Goal: Task Accomplishment & Management: Use online tool/utility

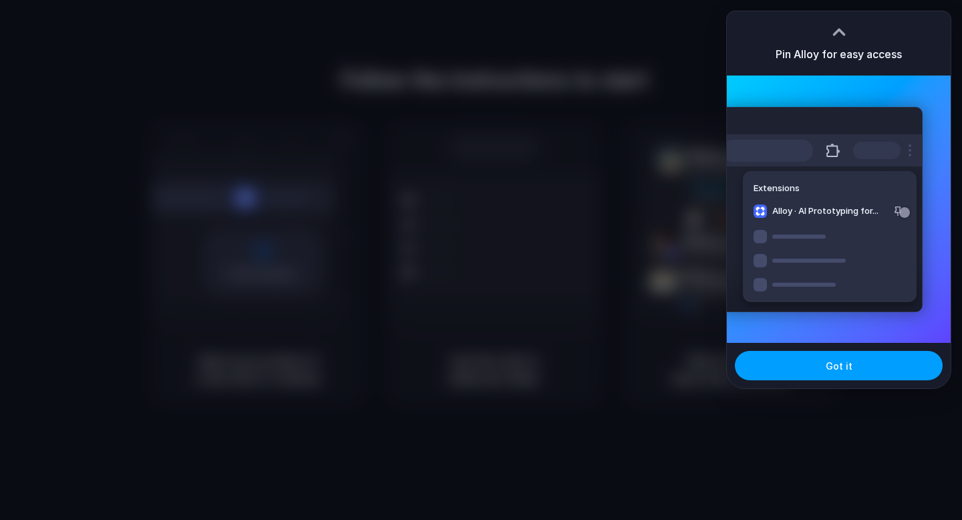
click at [833, 364] on span "Got it" at bounding box center [838, 366] width 27 height 14
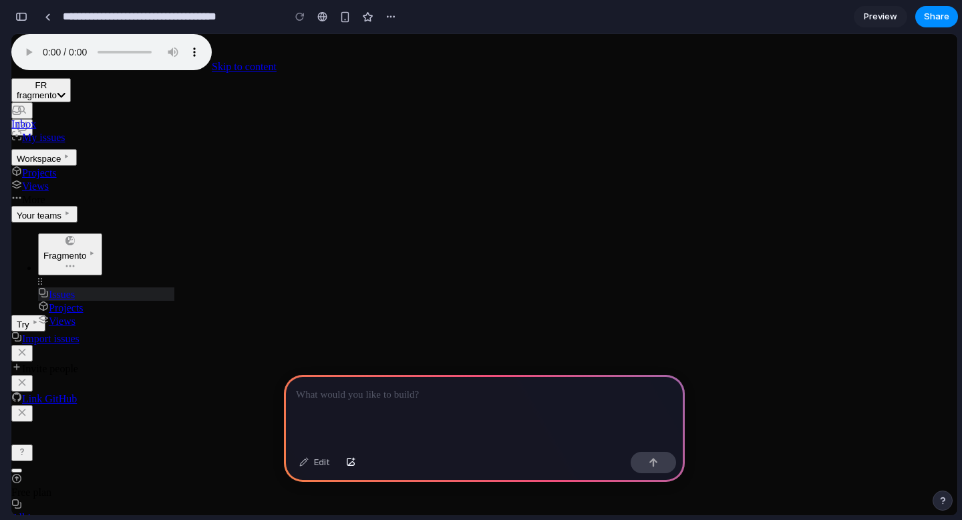
click at [165, 23] on input "**********" at bounding box center [169, 17] width 219 height 24
click at [57, 167] on span "Projects" at bounding box center [33, 172] width 45 height 11
click at [49, 180] on span "Views" at bounding box center [29, 185] width 37 height 11
click at [236, 19] on input "**********" at bounding box center [169, 17] width 219 height 24
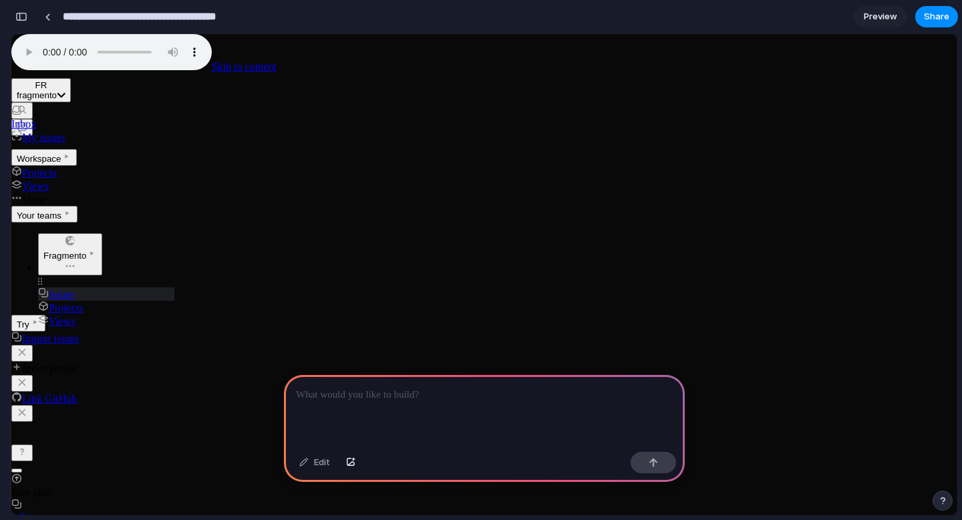
click at [262, 23] on input "**********" at bounding box center [169, 17] width 219 height 24
click at [80, 106] on span "Inbox" at bounding box center [92, 118] width 163 height 24
click at [65, 132] on span "My issues" at bounding box center [37, 137] width 53 height 11
click at [57, 167] on span "Projects" at bounding box center [33, 172] width 45 height 11
click at [49, 180] on span "Views" at bounding box center [29, 185] width 37 height 11
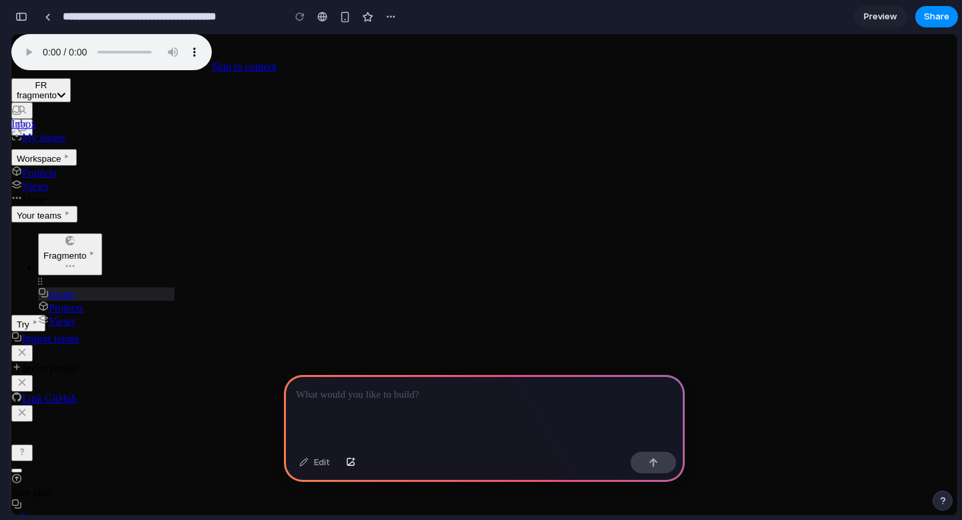
click at [242, 512] on div "All issues" at bounding box center [484, 518] width 946 height 12
click at [112, 166] on div "Projects Views More" at bounding box center [92, 186] width 163 height 40
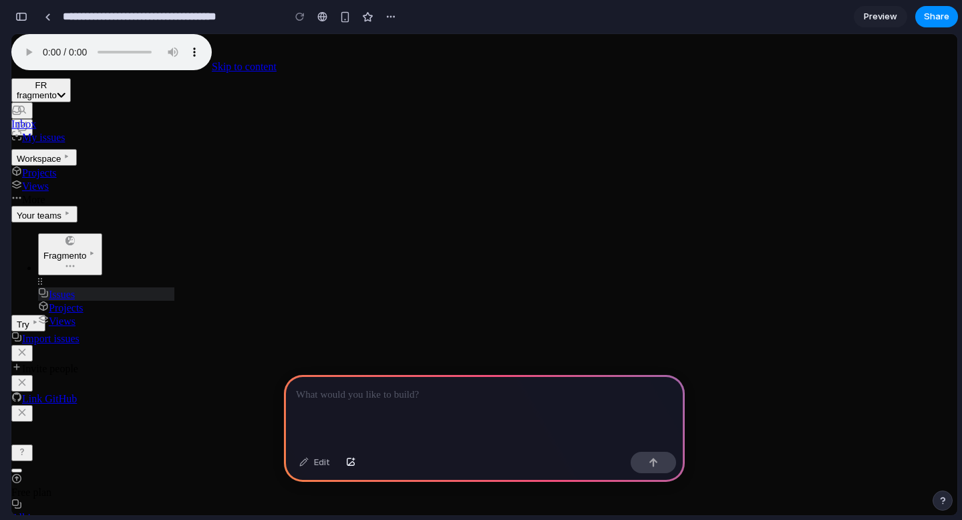
click at [57, 167] on span "Projects" at bounding box center [33, 172] width 45 height 11
click at [49, 180] on span "Views" at bounding box center [29, 185] width 37 height 11
click at [79, 344] on span "Import issues" at bounding box center [45, 338] width 68 height 11
click at [78, 363] on span "Invite people" at bounding box center [44, 368] width 67 height 11
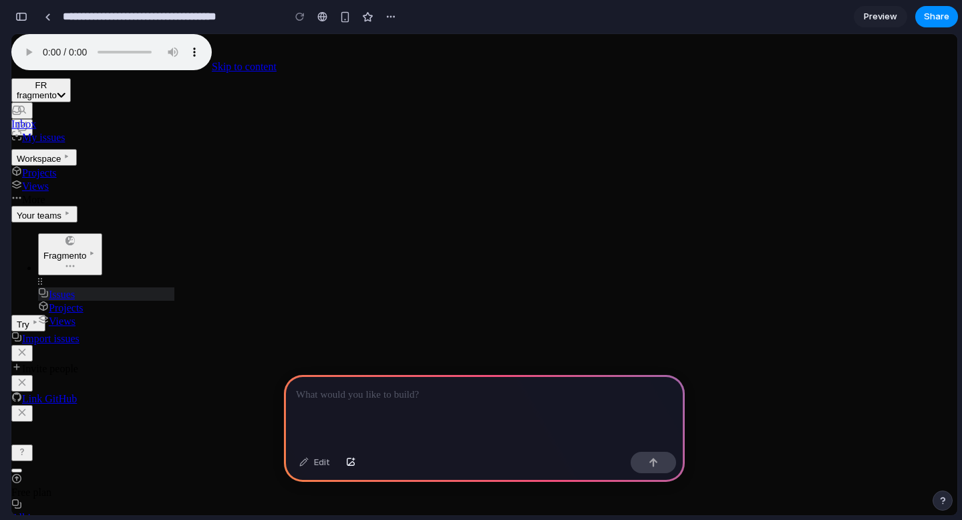
click at [886, 16] on span "Preview" at bounding box center [880, 16] width 33 height 13
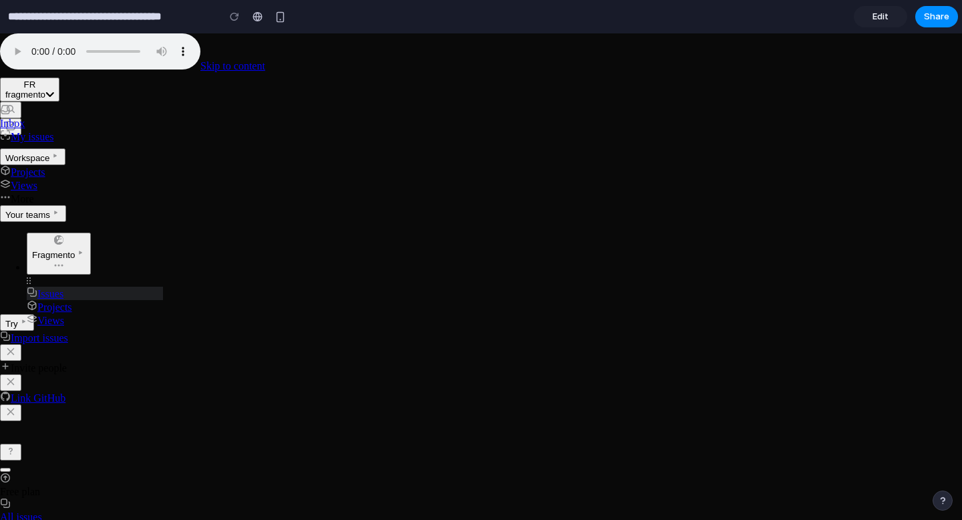
click at [232, 511] on div "All issues" at bounding box center [481, 517] width 962 height 12
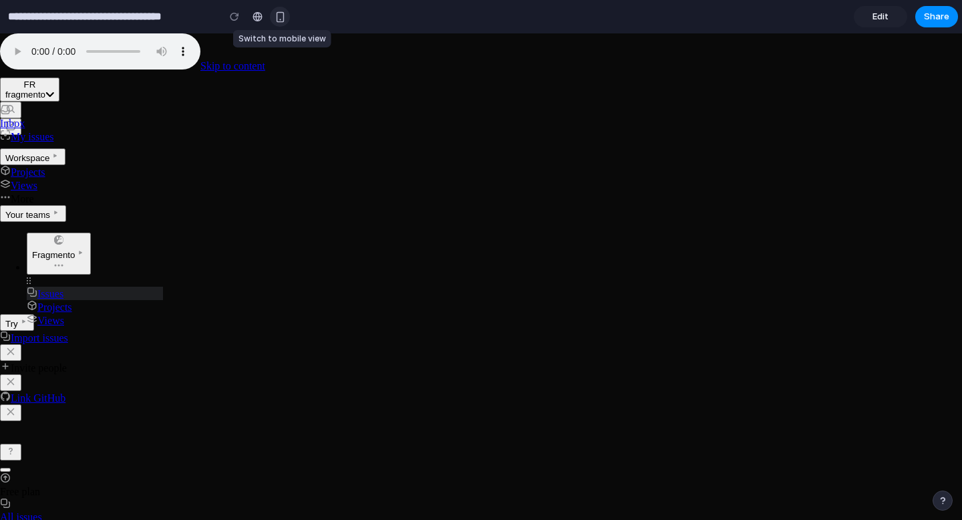
click at [286, 21] on button "button" at bounding box center [280, 17] width 20 height 20
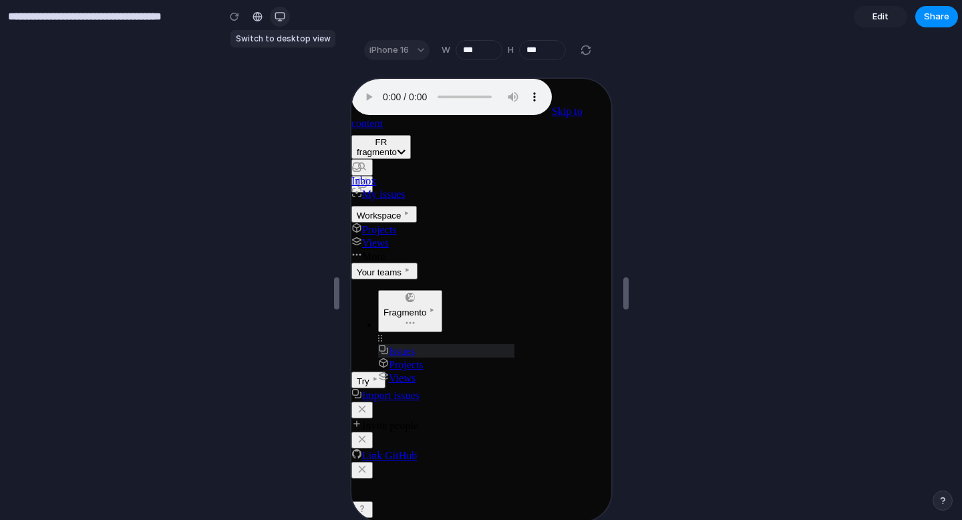
click at [286, 21] on button "button" at bounding box center [280, 17] width 20 height 20
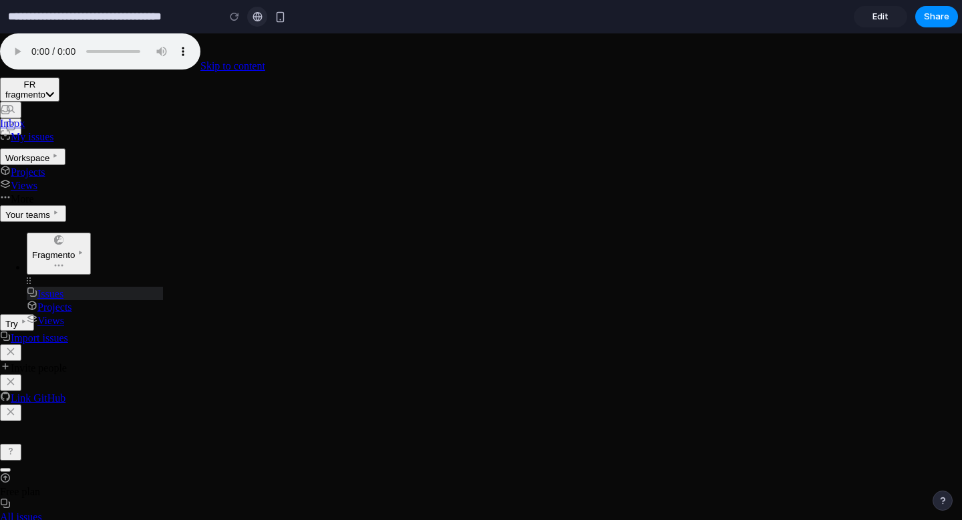
click at [260, 17] on div at bounding box center [257, 16] width 10 height 11
